Goal: Submit feedback/report problem: Submit feedback/report problem

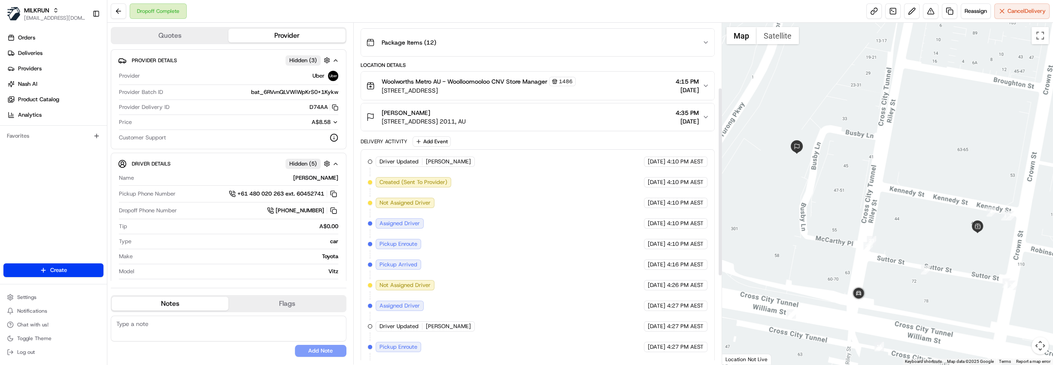
scroll to position [117, 0]
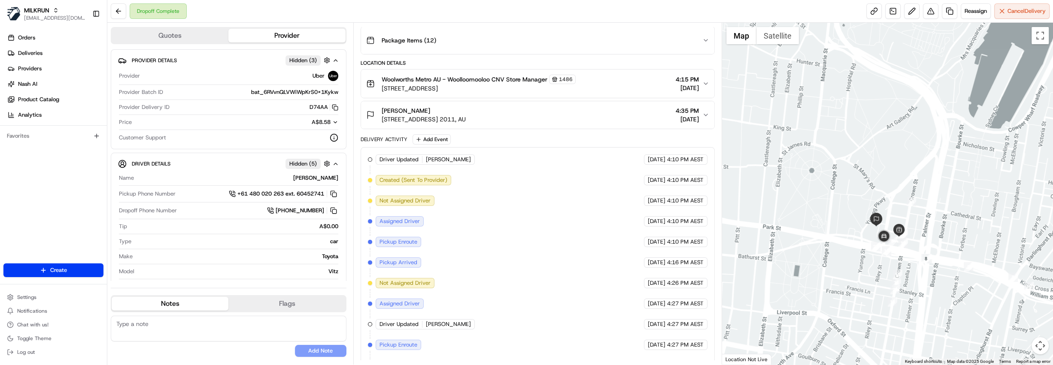
drag, startPoint x: 961, startPoint y: 297, endPoint x: 935, endPoint y: 287, distance: 27.7
click at [935, 287] on div at bounding box center [887, 194] width 331 height 342
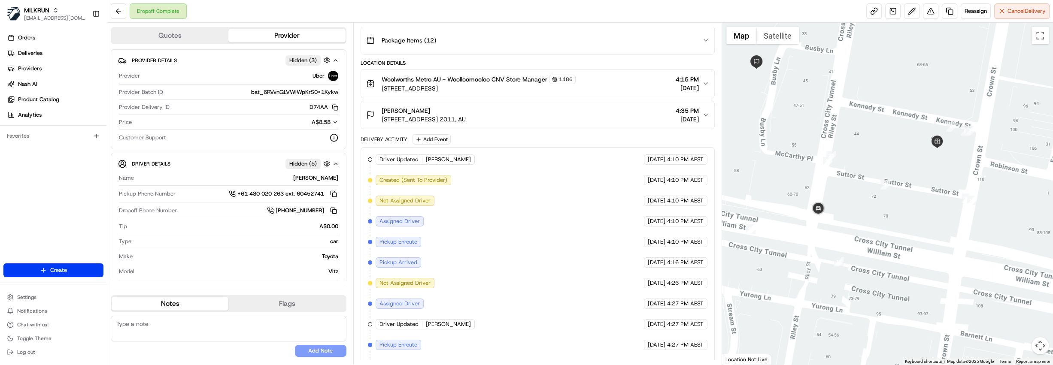
drag, startPoint x: 789, startPoint y: 99, endPoint x: 877, endPoint y: 257, distance: 180.6
click at [877, 257] on div at bounding box center [887, 194] width 331 height 342
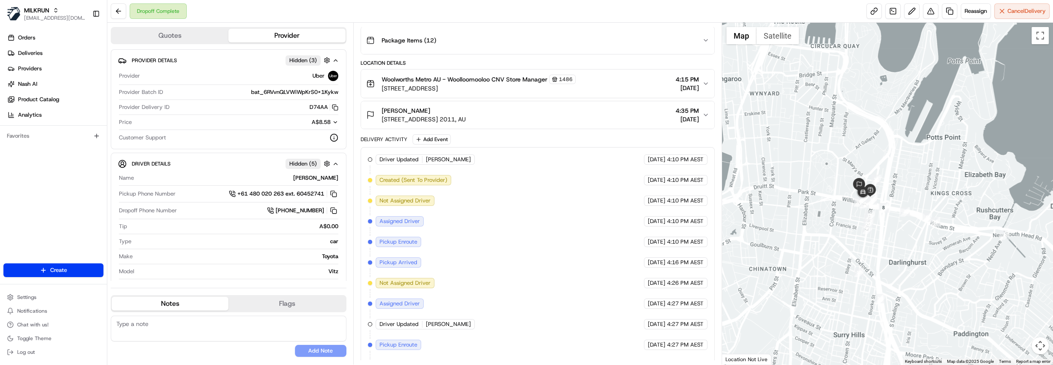
drag, startPoint x: 954, startPoint y: 294, endPoint x: 887, endPoint y: 281, distance: 67.8
click at [887, 281] on div at bounding box center [887, 194] width 331 height 342
drag, startPoint x: 554, startPoint y: 118, endPoint x: 382, endPoint y: 124, distance: 172.6
click at [382, 124] on button "Kellie price Unit 111/1 Boomerang Pl, Woolloomooloo, NSW 2011, AU 4:35 PM 16/08…" at bounding box center [537, 114] width 353 height 27
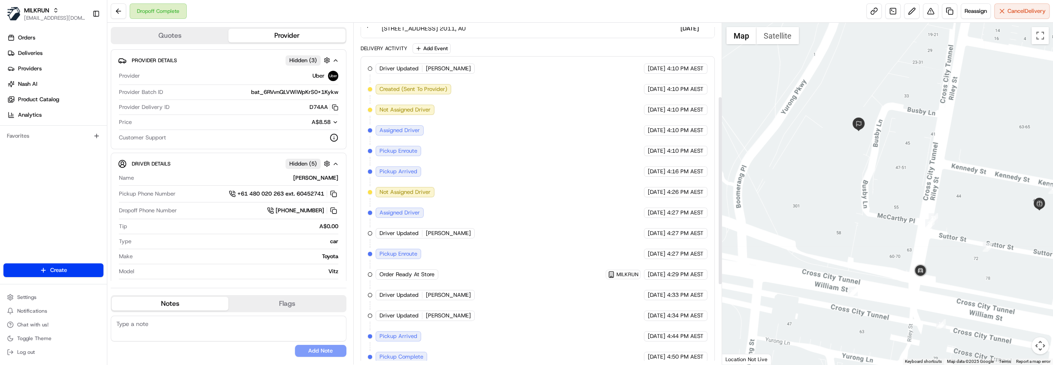
scroll to position [234, 0]
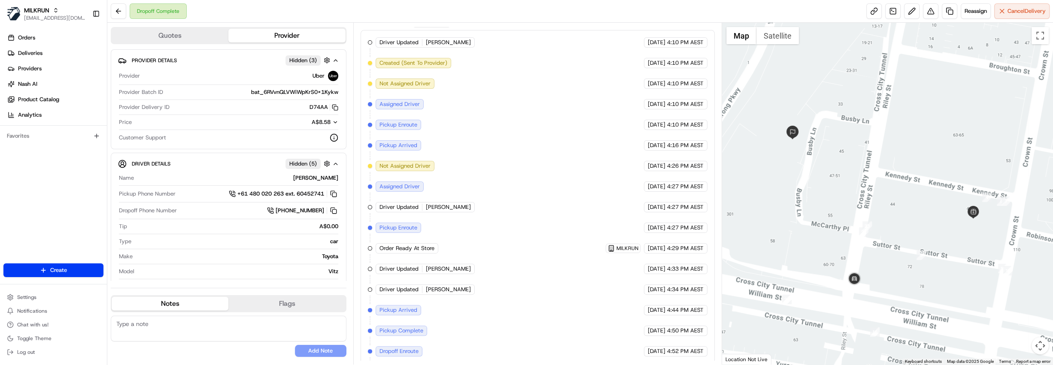
drag, startPoint x: 935, startPoint y: 193, endPoint x: 866, endPoint y: 202, distance: 70.1
click at [866, 202] on div at bounding box center [887, 194] width 331 height 342
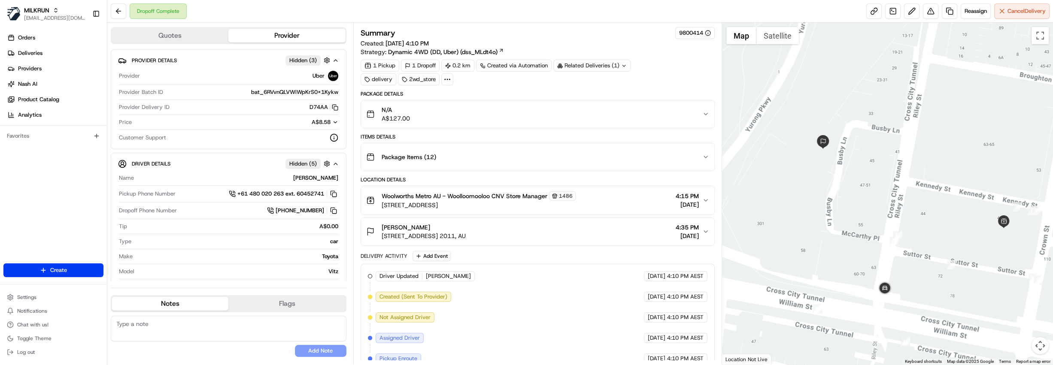
drag, startPoint x: 802, startPoint y: 157, endPoint x: 828, endPoint y: 156, distance: 26.6
click at [828, 156] on div at bounding box center [887, 194] width 331 height 342
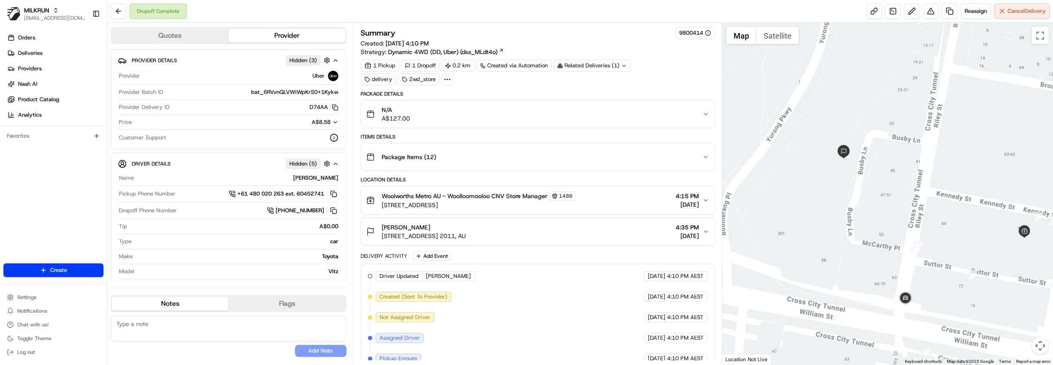
drag, startPoint x: 550, startPoint y: 233, endPoint x: 379, endPoint y: 238, distance: 170.4
click at [379, 238] on div "Kellie price Unit 111/1 Boomerang Pl, Woolloomooloo, NSW 2011, AU 4:35 PM 16/08…" at bounding box center [534, 231] width 336 height 17
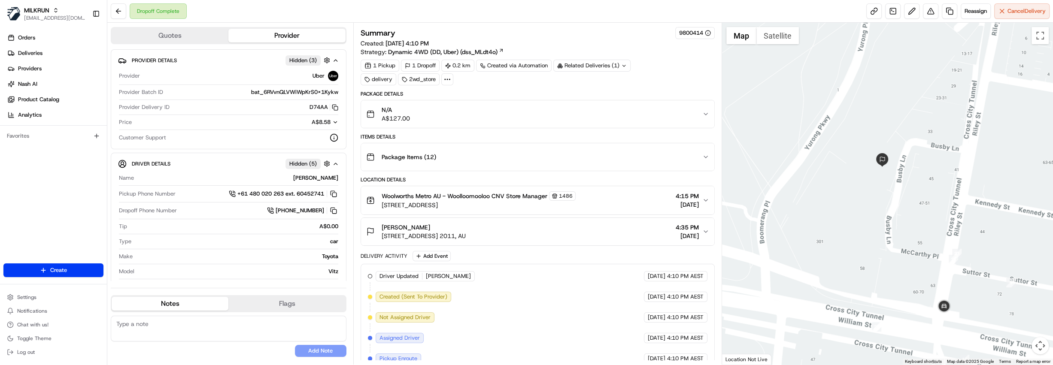
drag, startPoint x: 837, startPoint y: 160, endPoint x: 876, endPoint y: 166, distance: 39.5
click at [876, 166] on img at bounding box center [882, 160] width 14 height 14
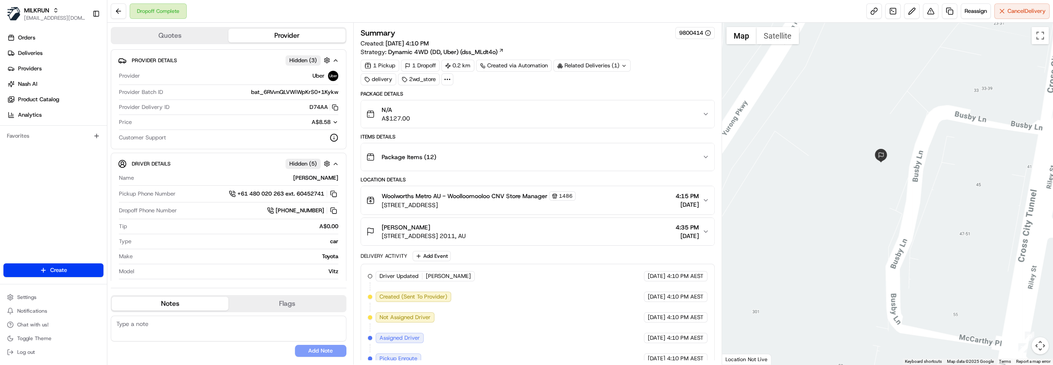
copy span "Unit 111/1 Boomerang Pl, Woolloomooloo, NSW 2011, AU"
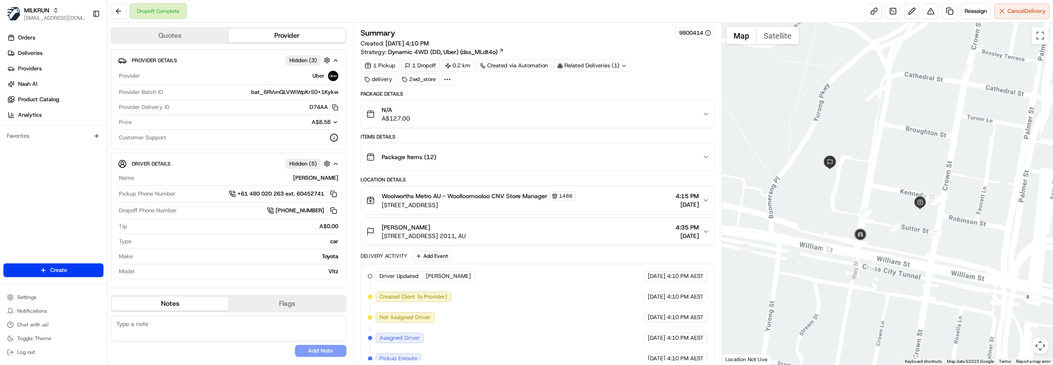
drag, startPoint x: 797, startPoint y: 167, endPoint x: 831, endPoint y: 176, distance: 34.6
click at [831, 176] on div at bounding box center [887, 194] width 331 height 342
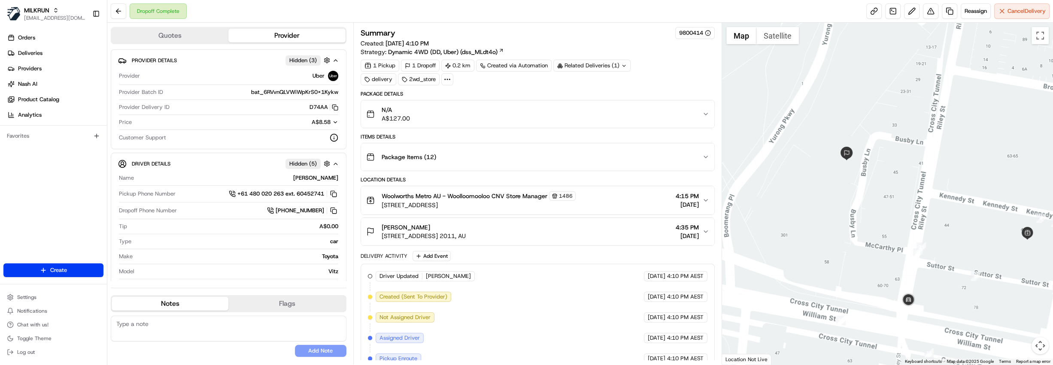
drag, startPoint x: 841, startPoint y: 176, endPoint x: 856, endPoint y: 172, distance: 15.8
click at [856, 172] on div at bounding box center [887, 194] width 331 height 342
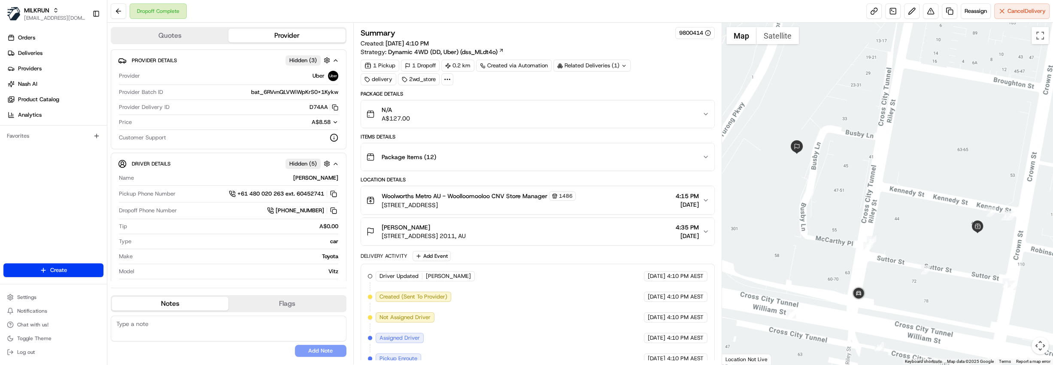
click at [466, 224] on div "[PERSON_NAME]" at bounding box center [423, 227] width 84 height 9
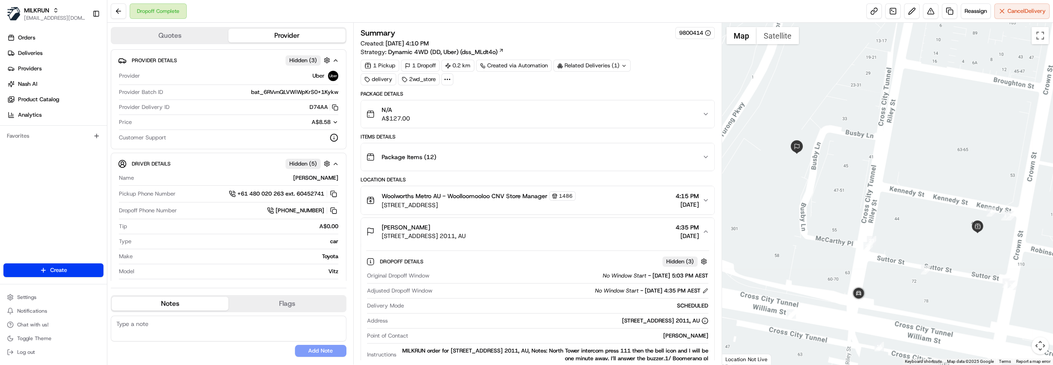
scroll to position [39, 0]
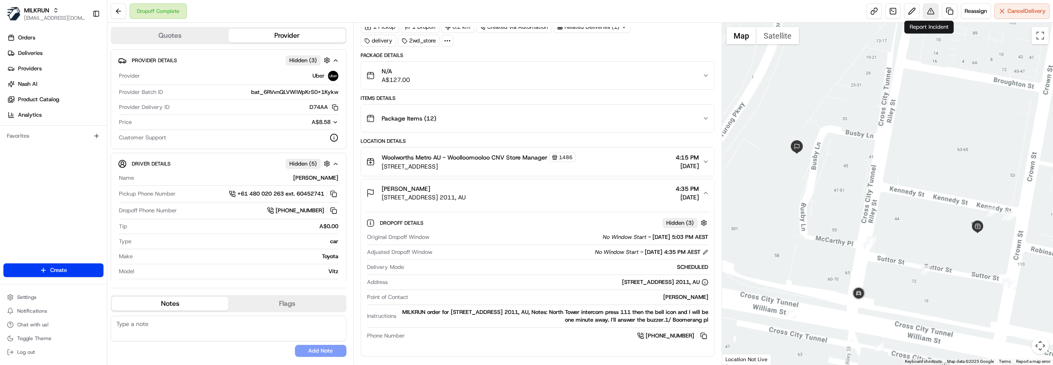
click at [928, 16] on button at bounding box center [930, 10] width 15 height 15
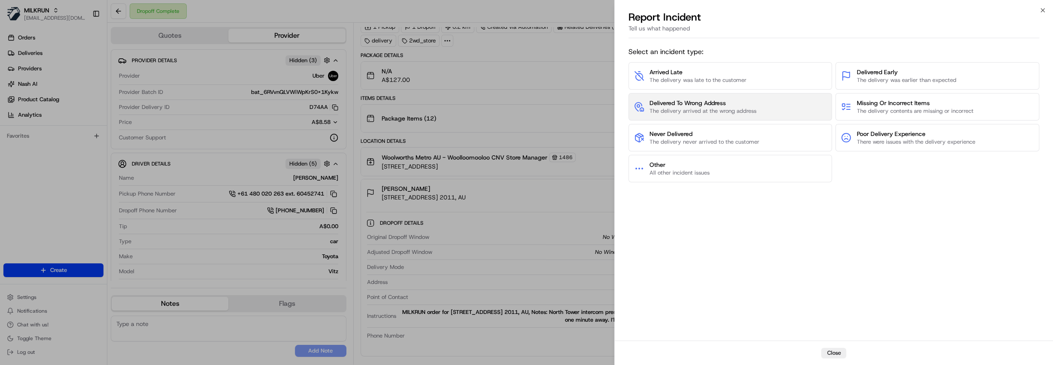
click at [704, 107] on span "The delivery arrived at the wrong address" at bounding box center [702, 111] width 107 height 8
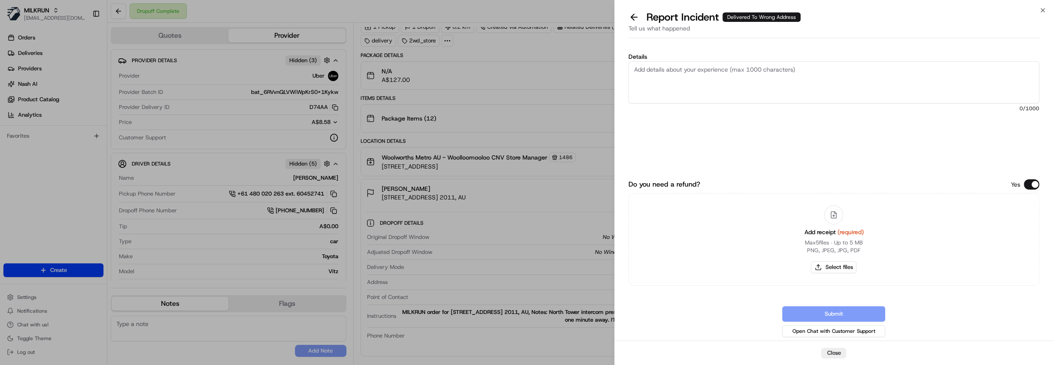
click at [693, 77] on textarea "Details" at bounding box center [833, 82] width 411 height 42
click at [785, 70] on textarea "Hi Team, Cx advised order was not received." at bounding box center [833, 82] width 411 height 42
click at [755, 79] on textarea "Hi Team, Cx advised order was not received. She attempted to give the driver in…" at bounding box center [833, 82] width 411 height 42
type textarea "Hi Team, Cx advised order was not received. She attempted to give the driver in…"
click at [834, 272] on button "Select files" at bounding box center [833, 267] width 45 height 12
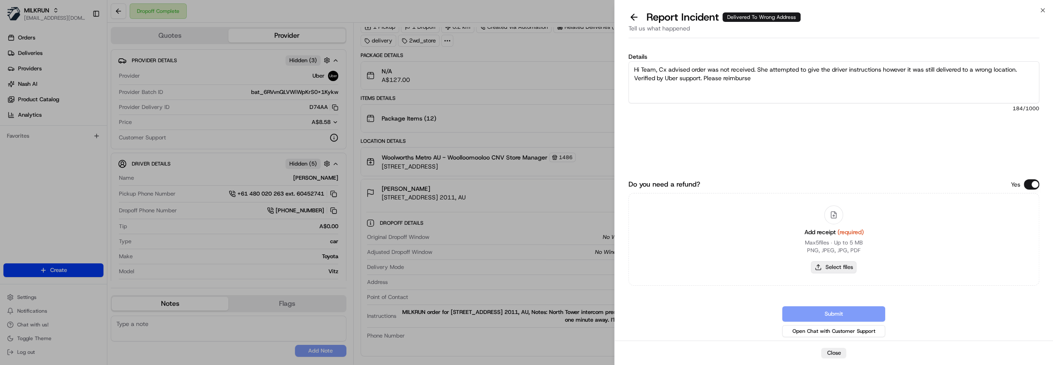
type input "C:\fakepath\Screenshot 2025-08-16 184731.png"
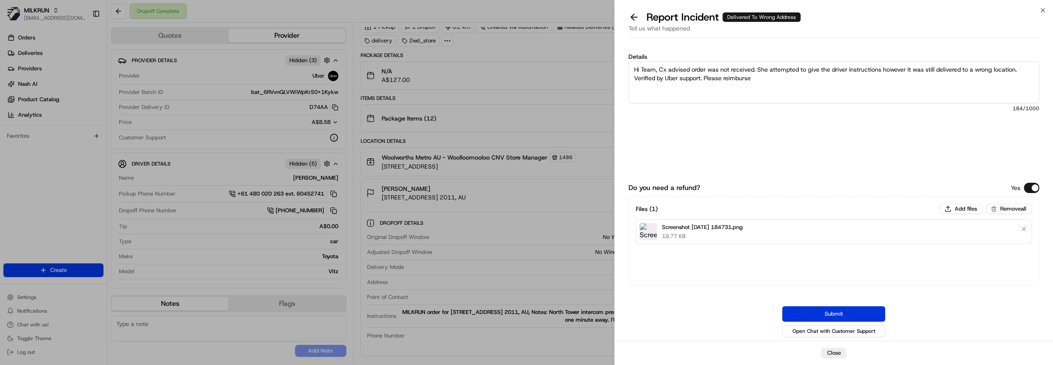
click at [828, 313] on button "Submit" at bounding box center [833, 313] width 103 height 15
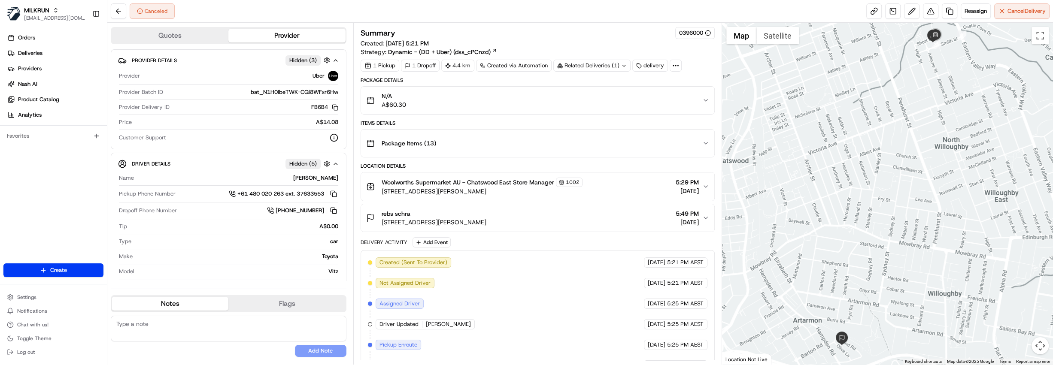
click at [491, 102] on div "N/A A$60.30" at bounding box center [534, 100] width 336 height 17
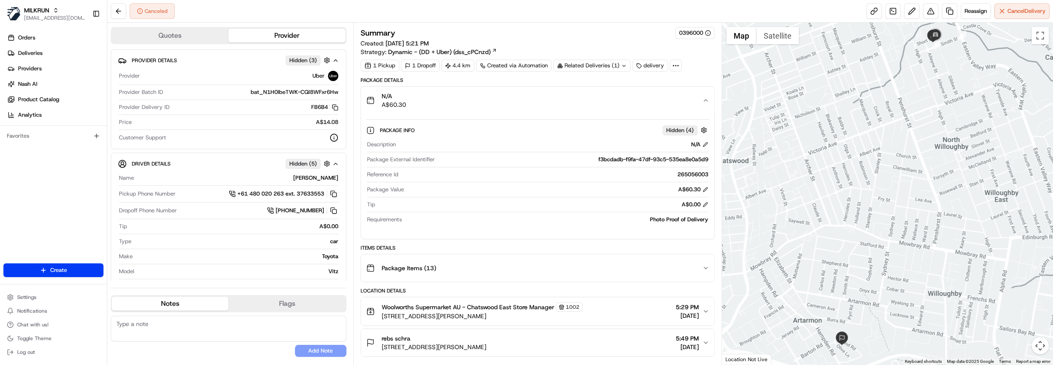
click at [491, 102] on div "N/A A$60.30" at bounding box center [534, 100] width 336 height 17
